Goal: Task Accomplishment & Management: Manage account settings

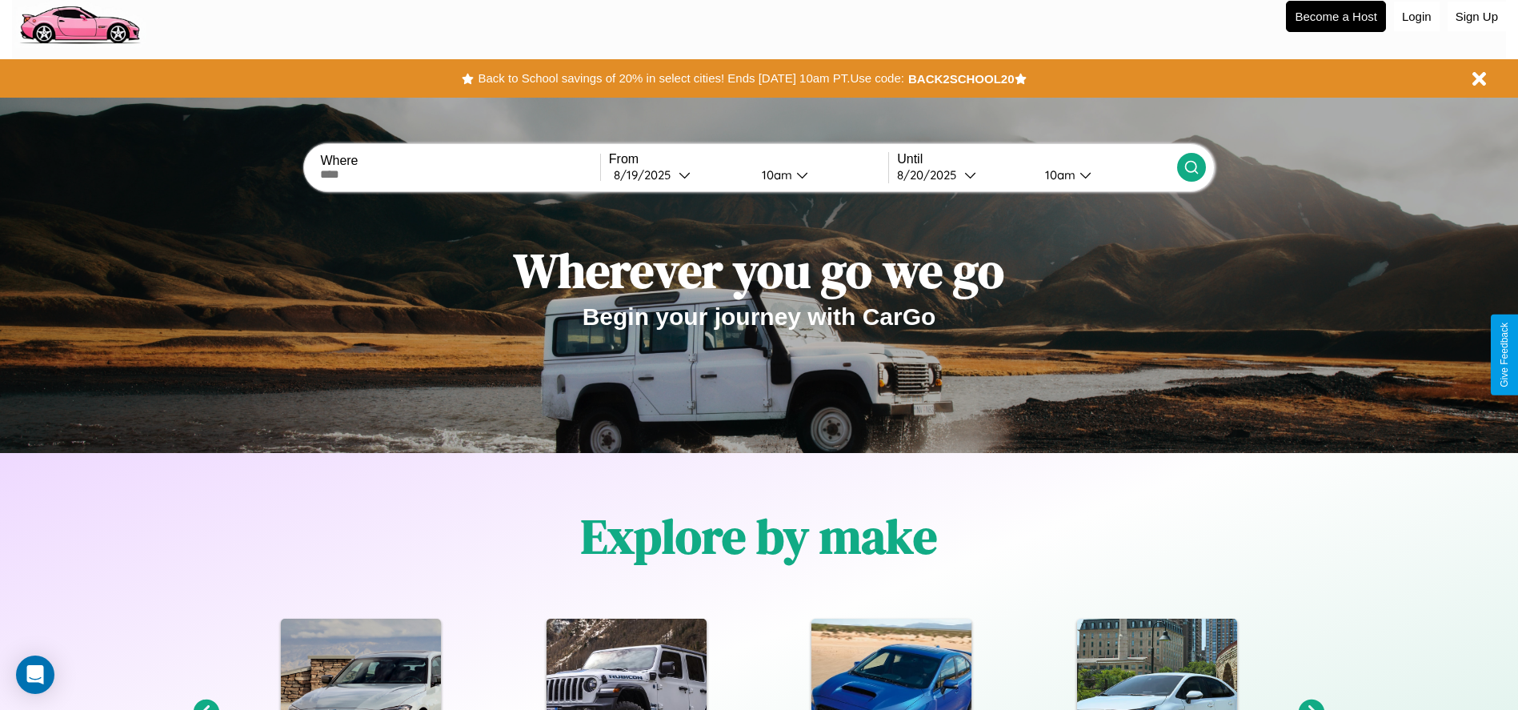
scroll to position [332, 0]
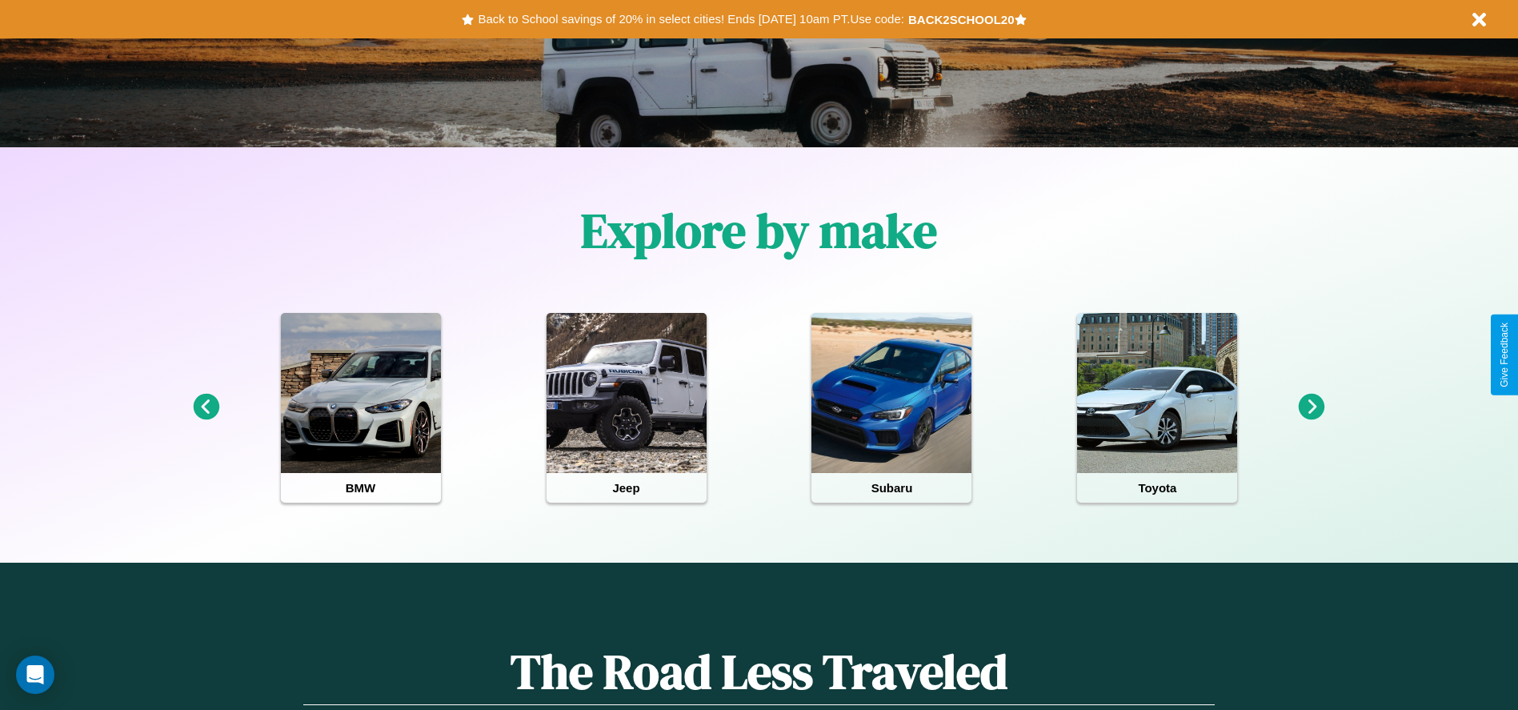
click at [1312, 407] on icon at bounding box center [1312, 407] width 26 height 26
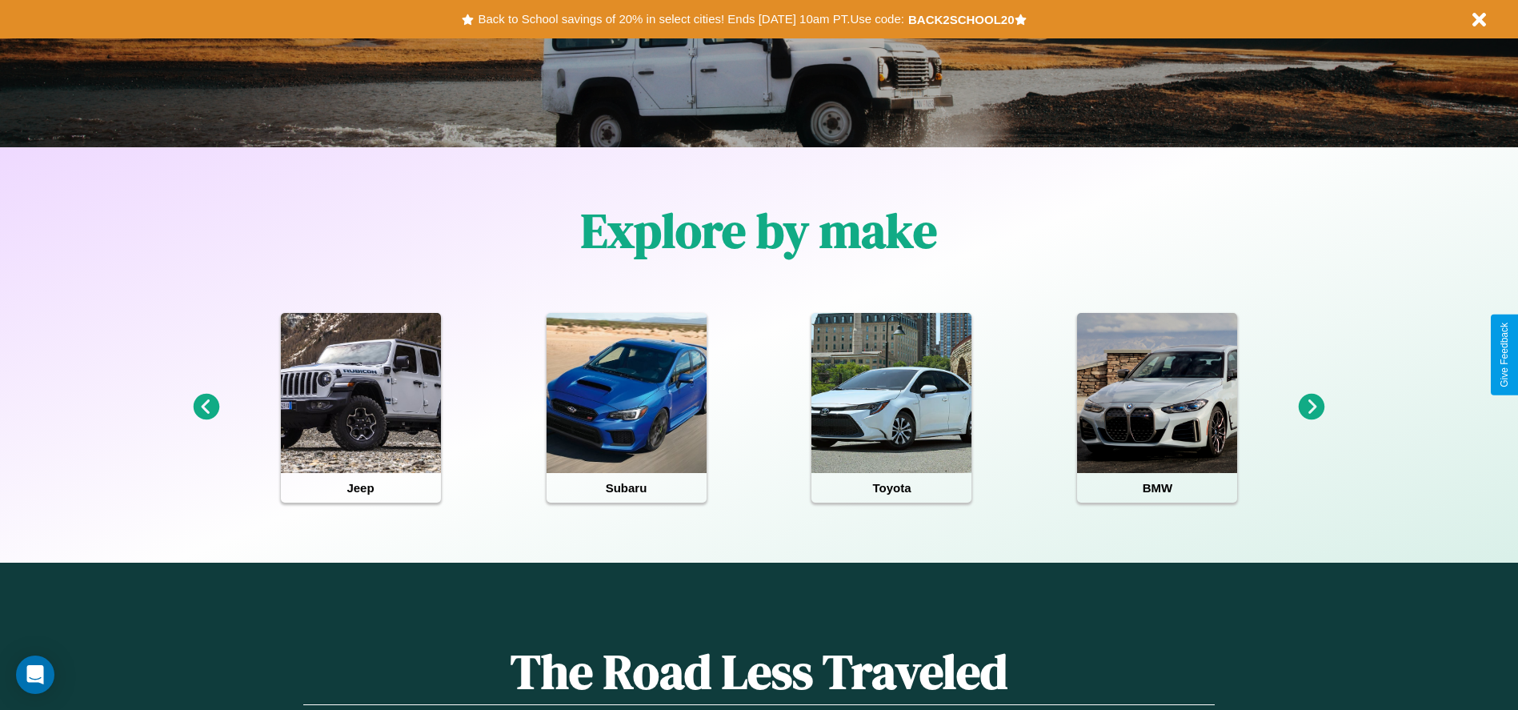
click at [1312, 407] on icon at bounding box center [1312, 407] width 26 height 26
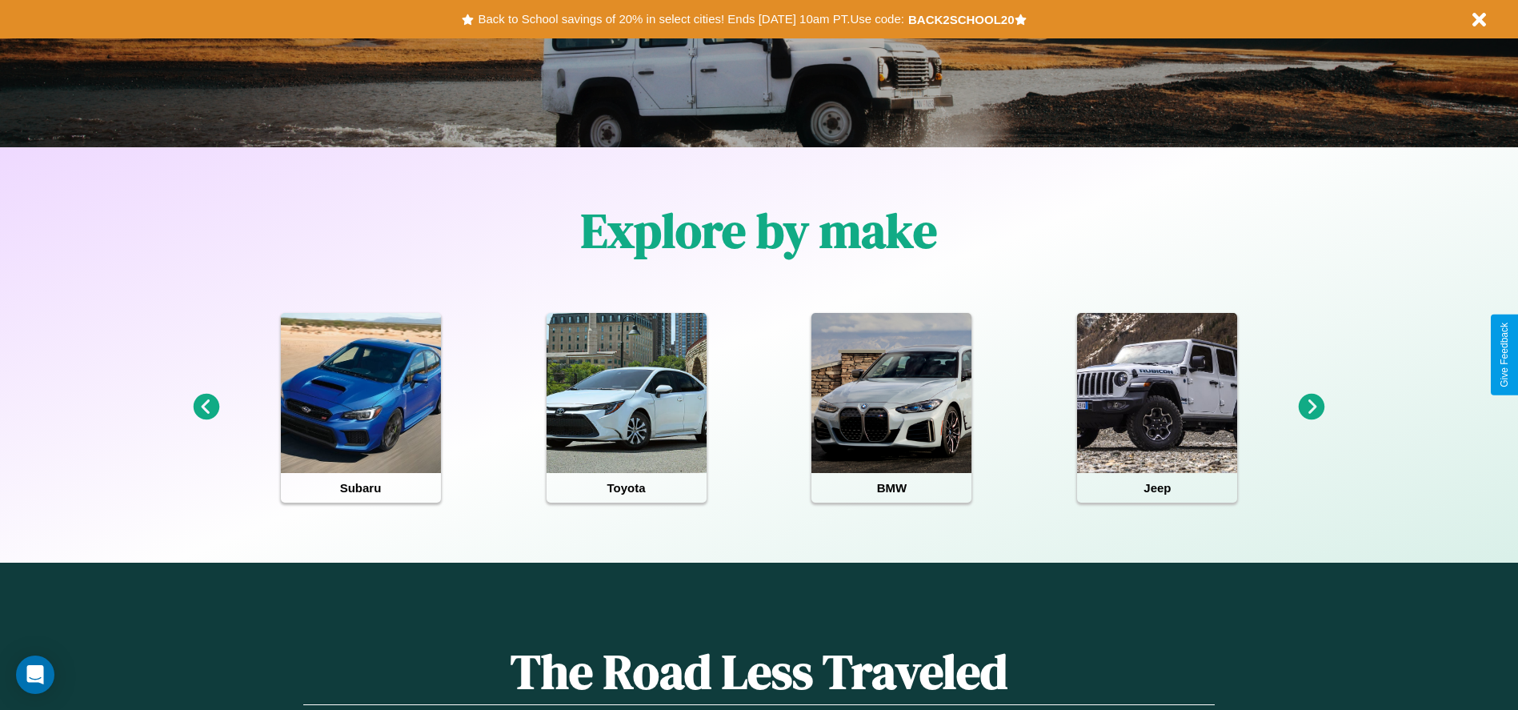
click at [206, 407] on icon at bounding box center [206, 407] width 26 height 26
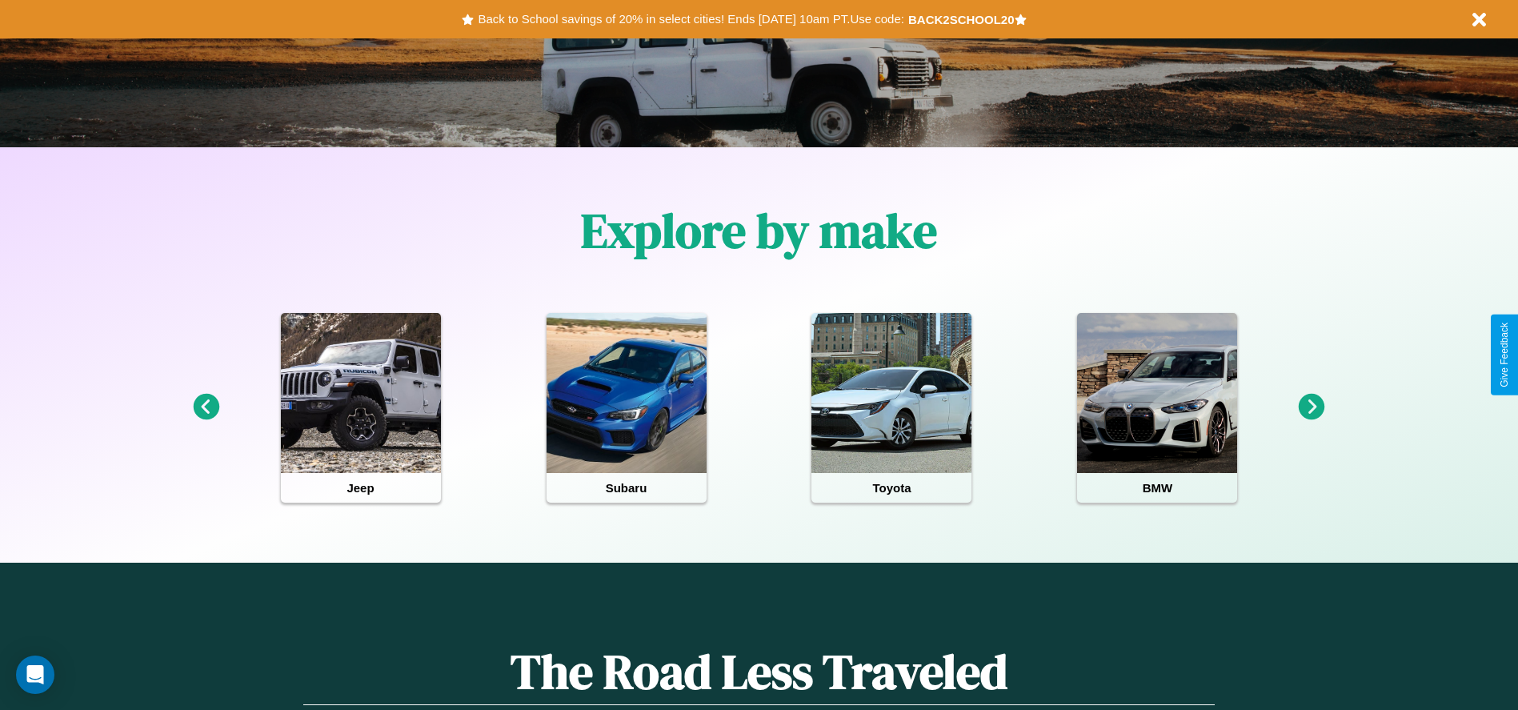
scroll to position [0, 0]
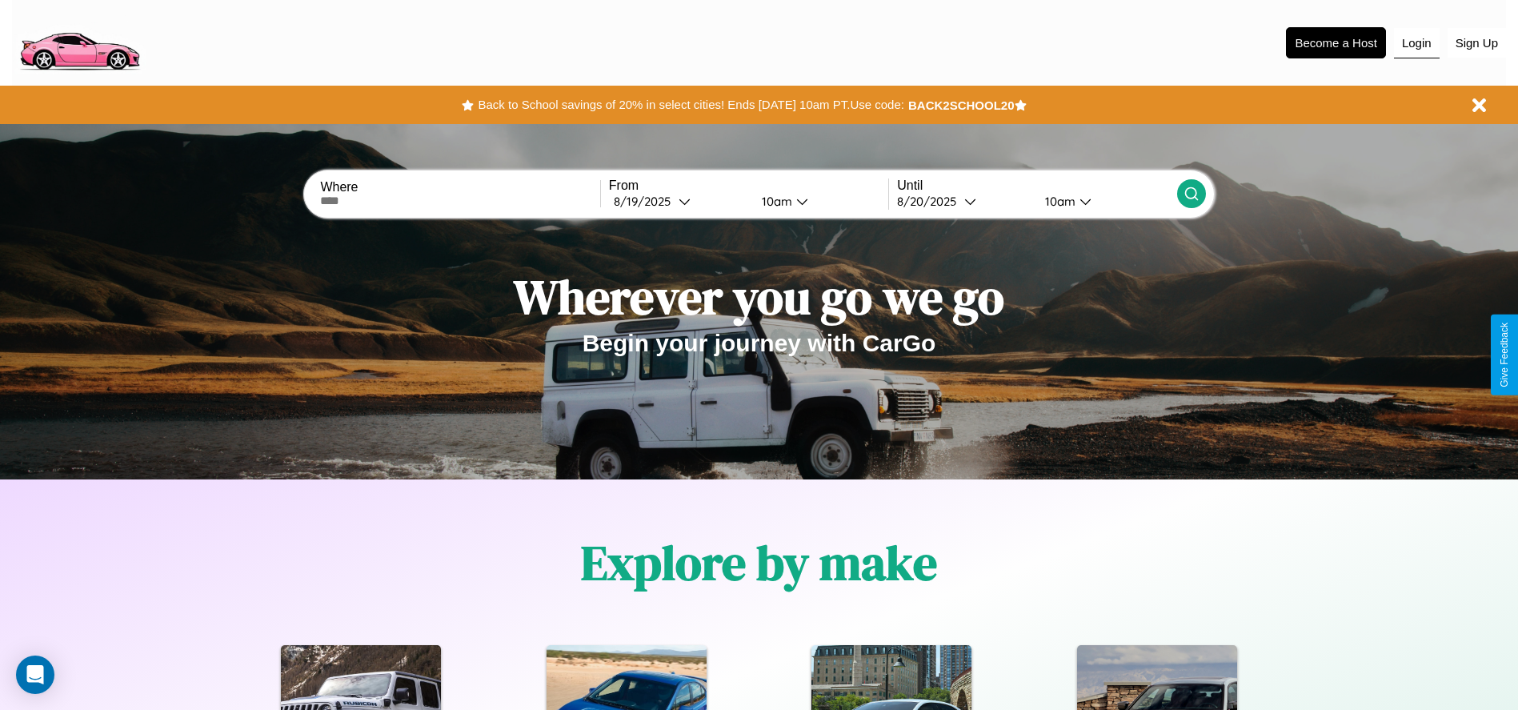
click at [1417, 42] on button "Login" at bounding box center [1417, 43] width 46 height 30
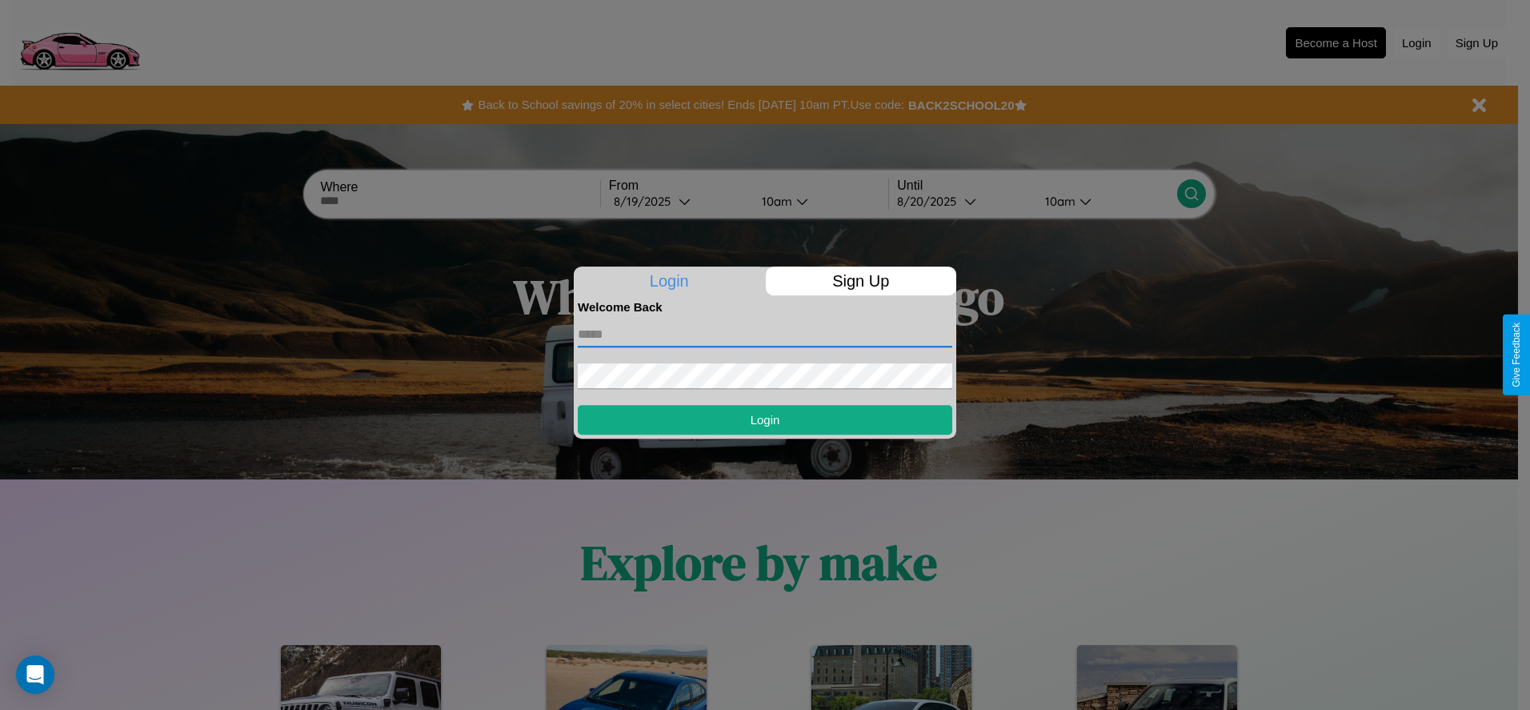
click at [765, 334] on input "text" at bounding box center [765, 335] width 375 height 26
type input "**********"
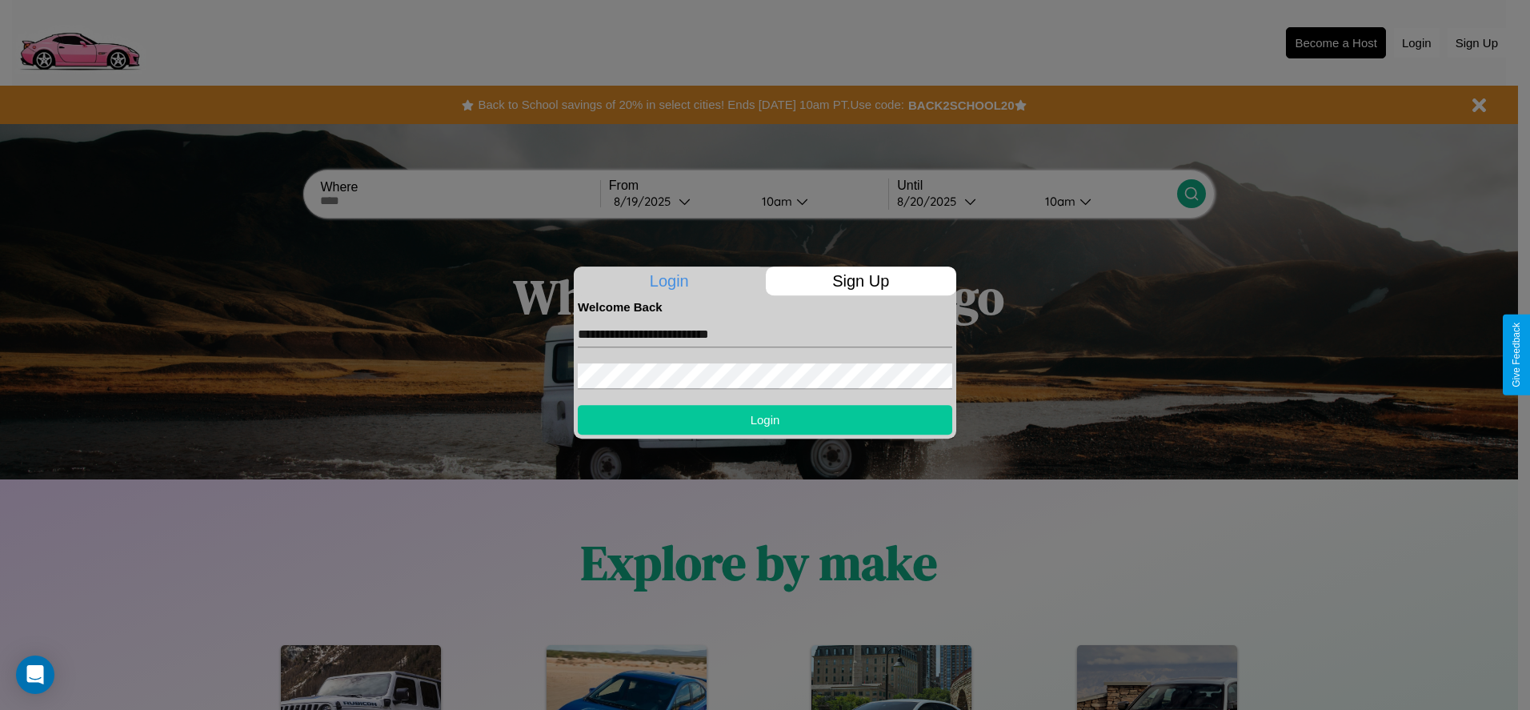
click at [765, 419] on button "Login" at bounding box center [765, 420] width 375 height 30
